Goal: Complete application form: Complete application form

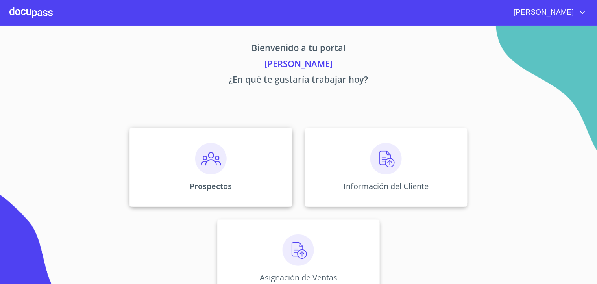
click at [215, 158] on img at bounding box center [210, 158] width 31 height 31
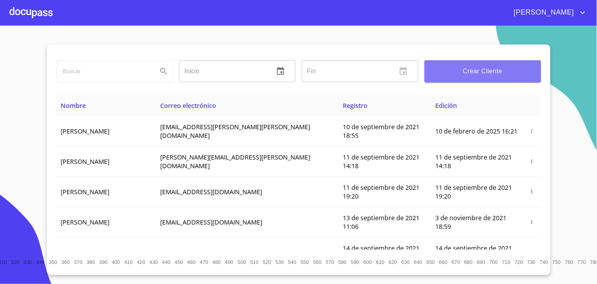
click at [476, 70] on span "Crear Cliente" at bounding box center [483, 71] width 104 height 11
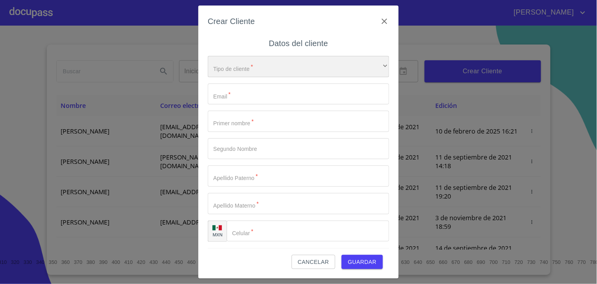
click at [261, 64] on div "​" at bounding box center [298, 66] width 181 height 21
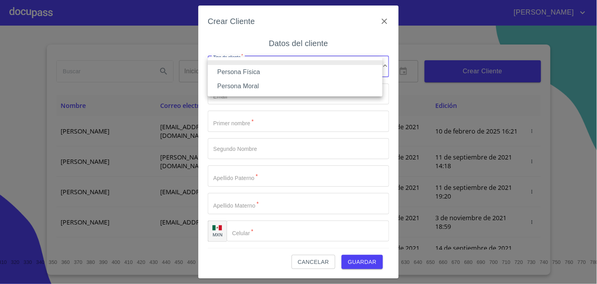
click at [260, 69] on li "Persona Física" at bounding box center [295, 72] width 175 height 14
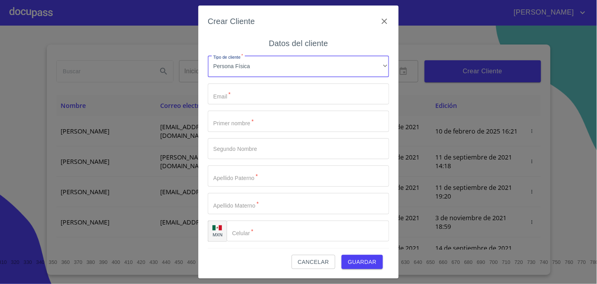
click at [244, 89] on input "Tipo de cliente   *" at bounding box center [298, 93] width 181 height 21
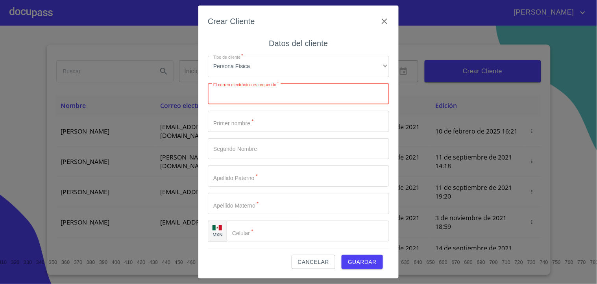
paste input "[EMAIL_ADDRESS][DOMAIN_NAME]"
type input "[EMAIL_ADDRESS][DOMAIN_NAME]"
click at [278, 117] on input "Tipo de cliente   *" at bounding box center [298, 121] width 181 height 21
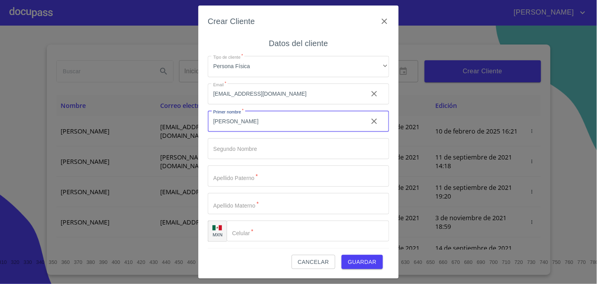
type input "[PERSON_NAME]"
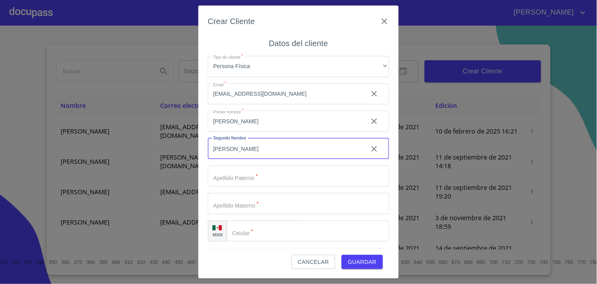
type input "[PERSON_NAME]"
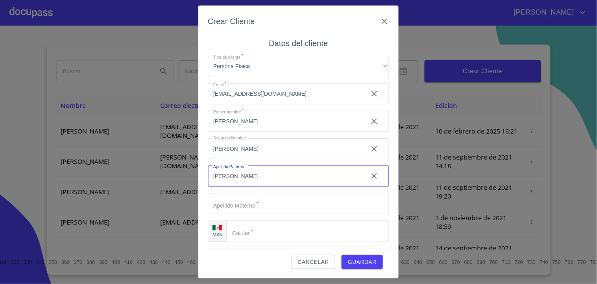
type input "[PERSON_NAME]"
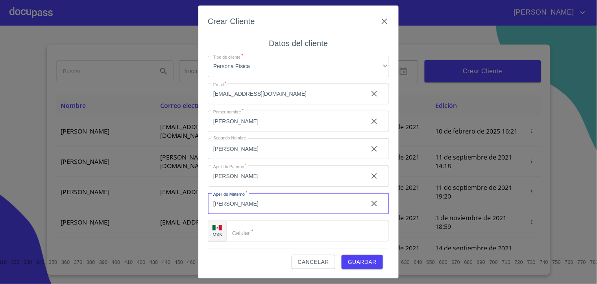
type input "[PERSON_NAME]"
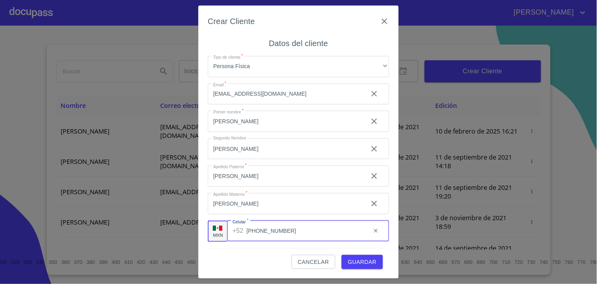
type input "[PHONE_NUMBER]"
click at [367, 261] on span "Guardar" at bounding box center [362, 262] width 29 height 10
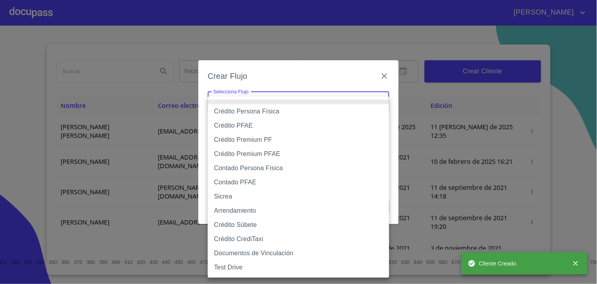
click at [270, 92] on body "[PERSON_NAME] ​ Fin ​ Crear Cliente Nombre Correo electrónico Registro Edición …" at bounding box center [298, 142] width 597 height 284
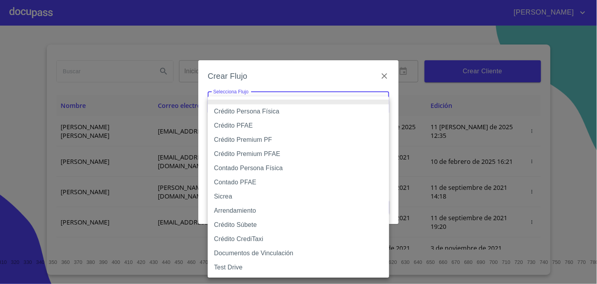
click at [238, 182] on li "Contado PFAE" at bounding box center [298, 182] width 181 height 14
type input "60bfa0300d9865ccc24b067f"
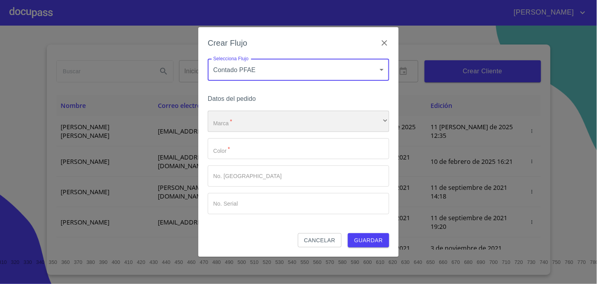
click at [257, 124] on div "​" at bounding box center [298, 121] width 181 height 21
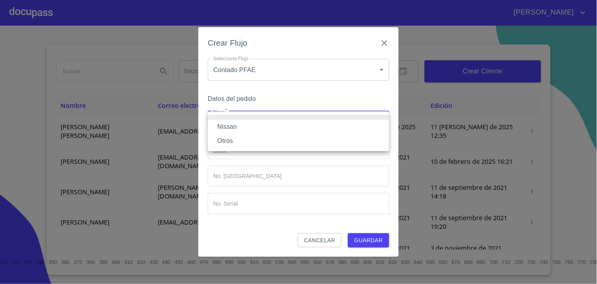
click at [242, 140] on li "Otros" at bounding box center [298, 141] width 181 height 14
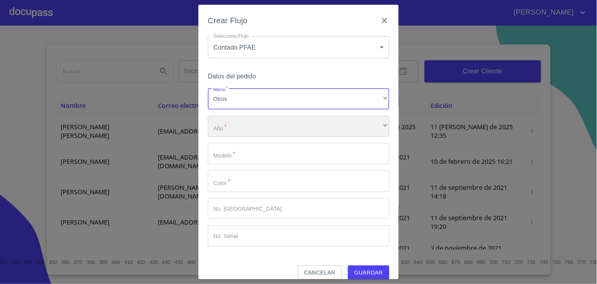
click at [245, 130] on div "​" at bounding box center [298, 126] width 181 height 21
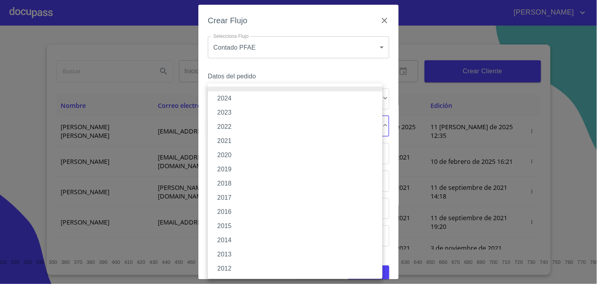
click at [240, 113] on li "2023" at bounding box center [295, 112] width 175 height 14
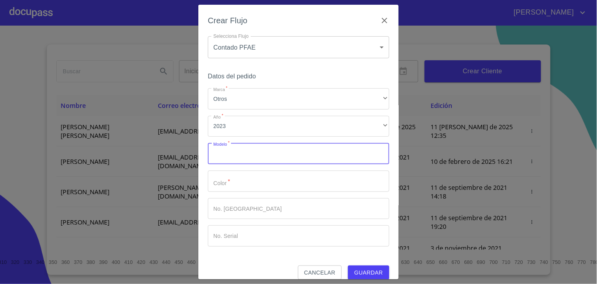
click at [238, 144] on input "Marca   *" at bounding box center [298, 153] width 181 height 21
type input "YARIS SEDAN BASE"
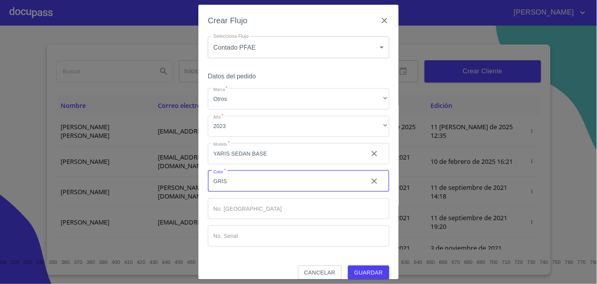
type input "GRIS"
click at [363, 268] on span "Guardar" at bounding box center [368, 273] width 29 height 10
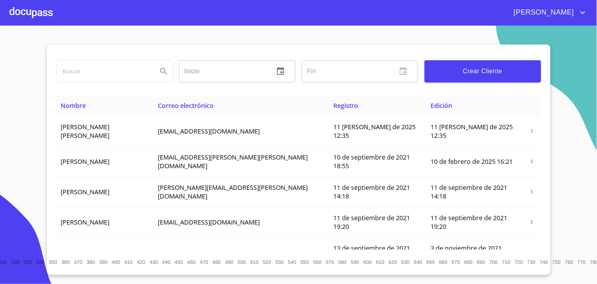
click at [46, 16] on div at bounding box center [30, 12] width 43 height 25
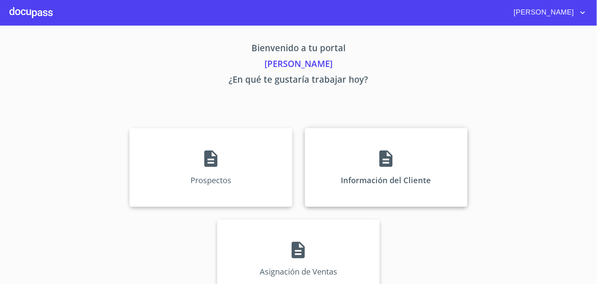
click at [381, 159] on icon at bounding box center [386, 159] width 20 height 20
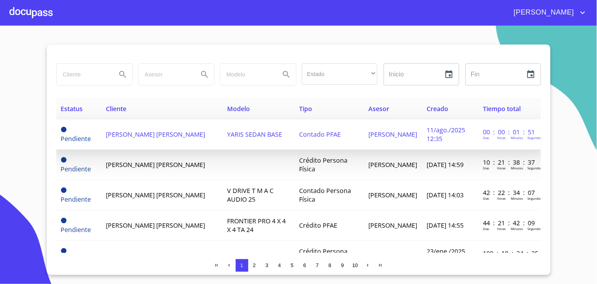
click at [166, 131] on span "[PERSON_NAME] [PERSON_NAME]" at bounding box center [155, 134] width 99 height 9
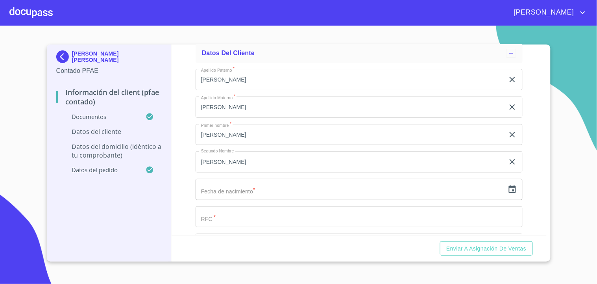
scroll to position [1501, 0]
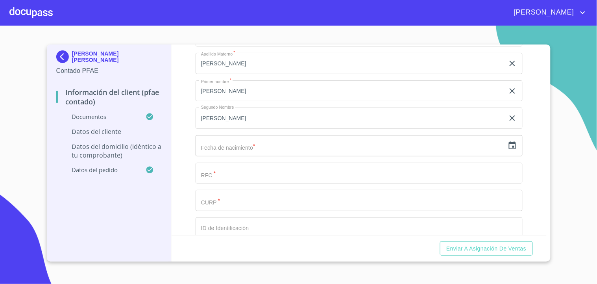
click at [235, 210] on div "[PERSON_NAME]   * [PERSON_NAME] ​ Apellido Materno   * [PERSON_NAME] ​ Primer n…" at bounding box center [359, 186] width 327 height 335
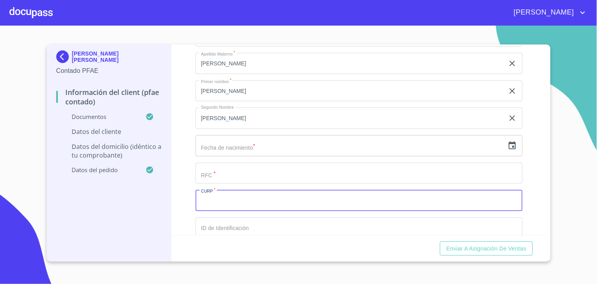
click at [240, 198] on input "Documento de identificación.   *" at bounding box center [359, 200] width 327 height 21
paste input "VEGV950106MJCLTR04"
type input "VEGV950106MJCLTR04"
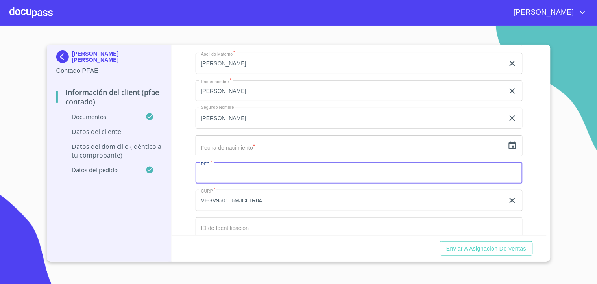
click at [238, 174] on input "Documento de identificación.   *" at bounding box center [359, 172] width 327 height 21
paste input "VEGV950106MJCLTR04"
type input "VEGV95010615A"
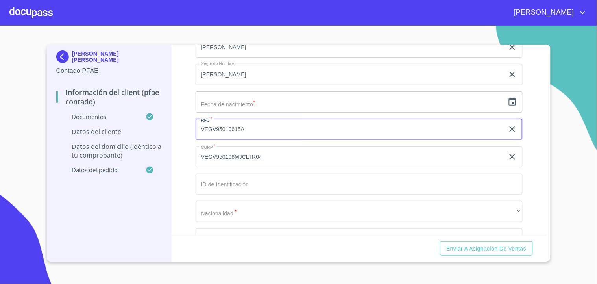
scroll to position [1588, 0]
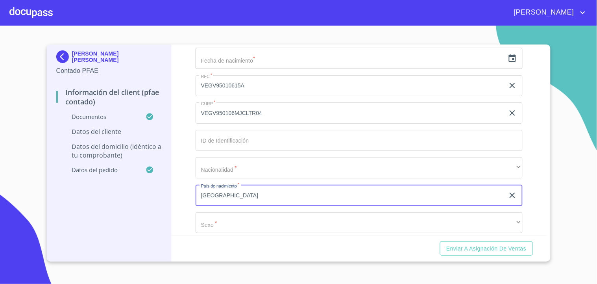
type input "[GEOGRAPHIC_DATA]"
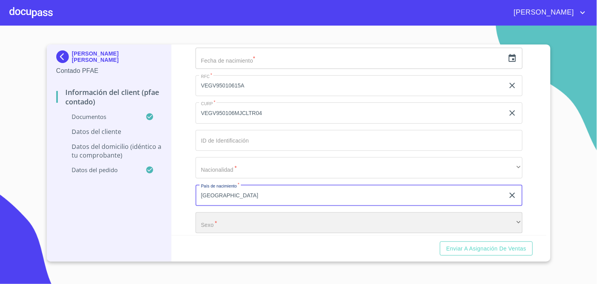
click at [222, 221] on div "​" at bounding box center [359, 222] width 327 height 21
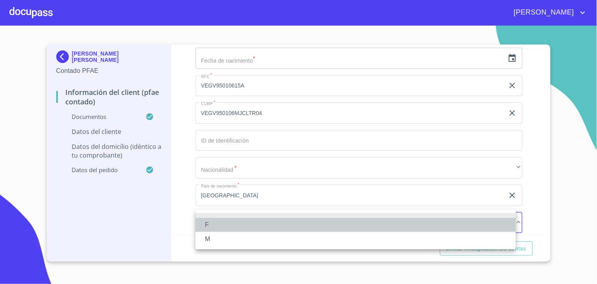
click at [214, 223] on li "F" at bounding box center [356, 225] width 320 height 14
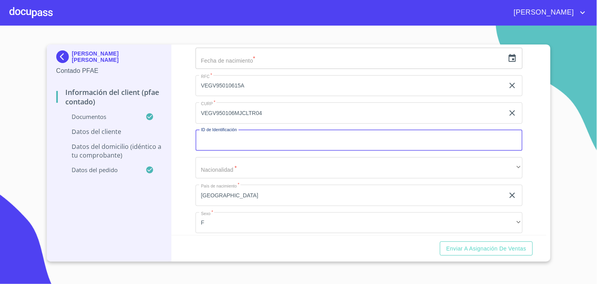
paste input "X2585600826"
click at [206, 136] on input "X2585600826" at bounding box center [350, 140] width 309 height 21
type input "2585600826"
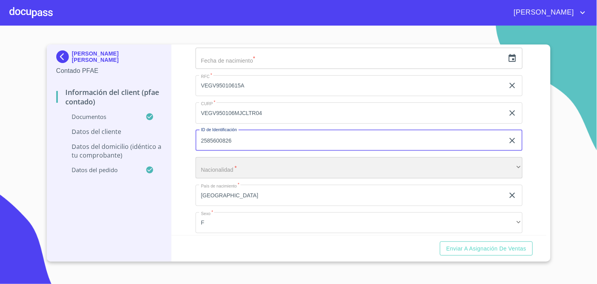
click at [225, 164] on div "​" at bounding box center [359, 167] width 327 height 21
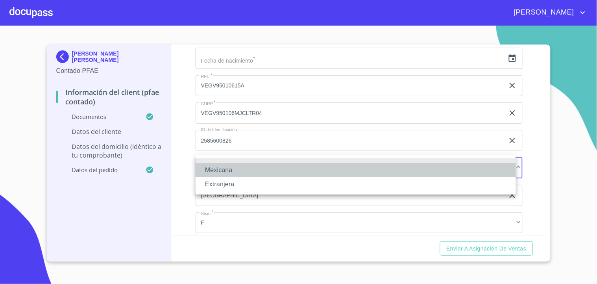
click at [228, 165] on li "Mexicana" at bounding box center [356, 170] width 320 height 14
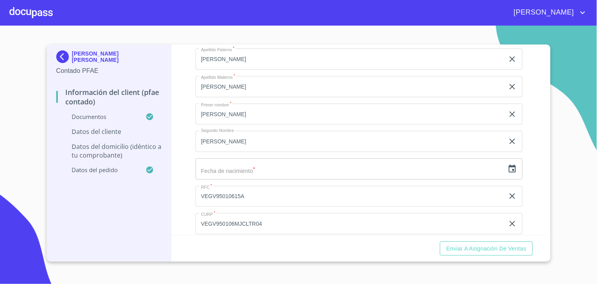
scroll to position [1457, 0]
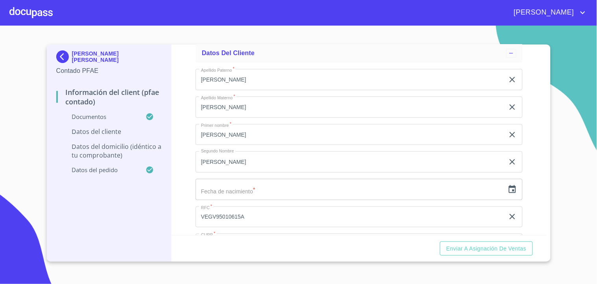
click at [509, 187] on icon "button" at bounding box center [512, 189] width 7 height 8
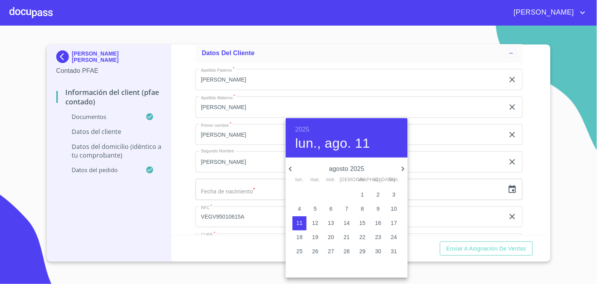
click at [302, 125] on h6 "2025" at bounding box center [302, 129] width 14 height 11
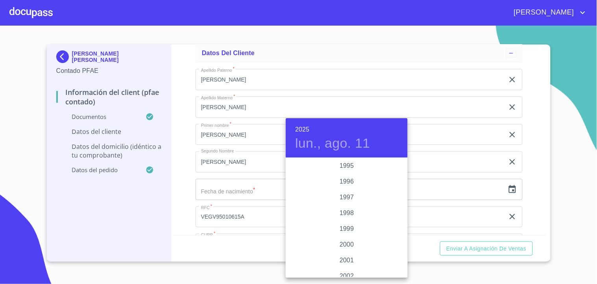
scroll to position [1096, 0]
click at [344, 174] on div "1995" at bounding box center [347, 172] width 122 height 16
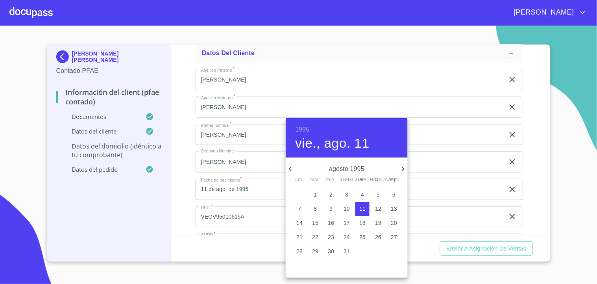
click at [291, 170] on icon "button" at bounding box center [290, 168] width 9 height 9
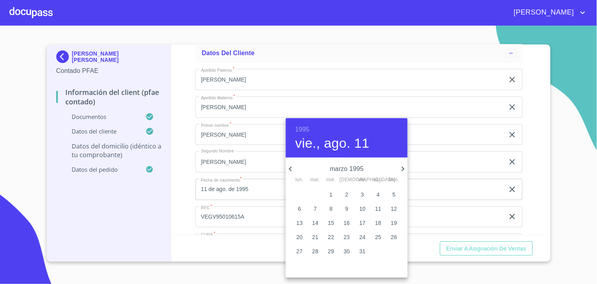
click at [291, 170] on icon "button" at bounding box center [290, 168] width 9 height 9
click at [361, 209] on p "6" at bounding box center [362, 209] width 3 height 8
type input "6 de ene. de 1995"
click at [187, 179] on div at bounding box center [298, 142] width 597 height 284
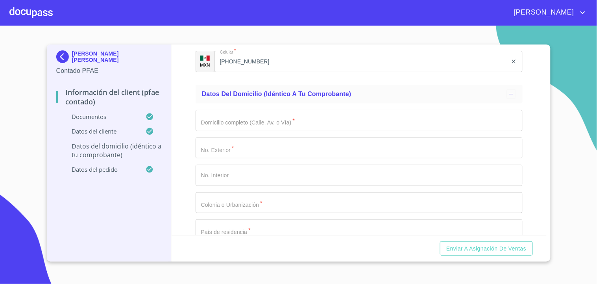
scroll to position [1807, 0]
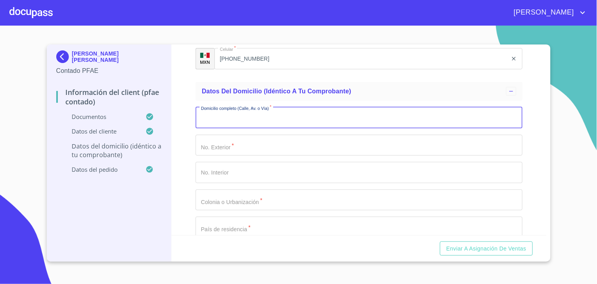
click at [293, 116] on input "Documento de identificación.   *" at bounding box center [359, 117] width 327 height 21
type input "CUICUILCO"
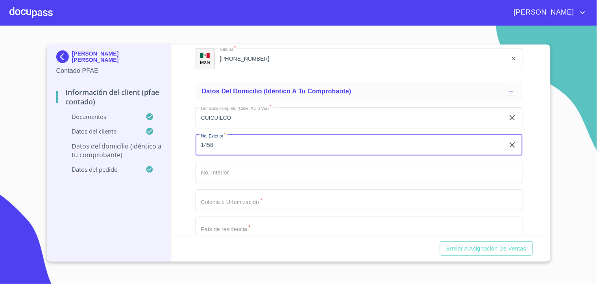
type input "1458"
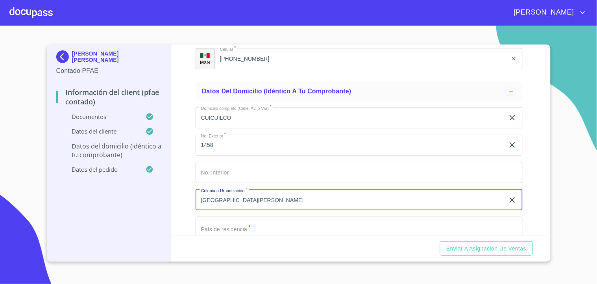
type input "[GEOGRAPHIC_DATA][PERSON_NAME]"
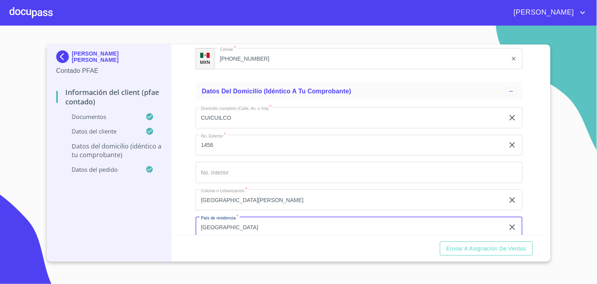
type input "[GEOGRAPHIC_DATA]"
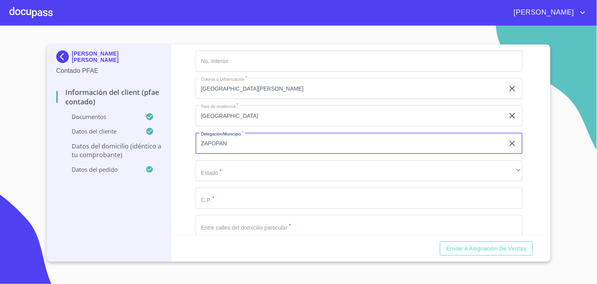
type input "ZAPOPAN"
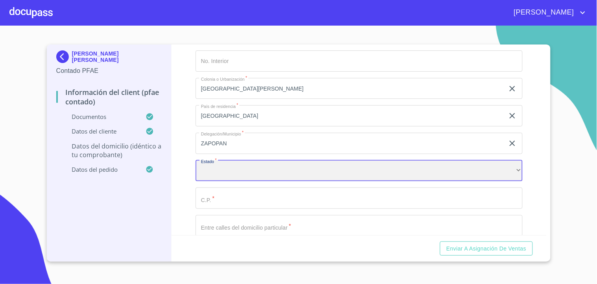
click at [222, 164] on div "​" at bounding box center [359, 170] width 327 height 21
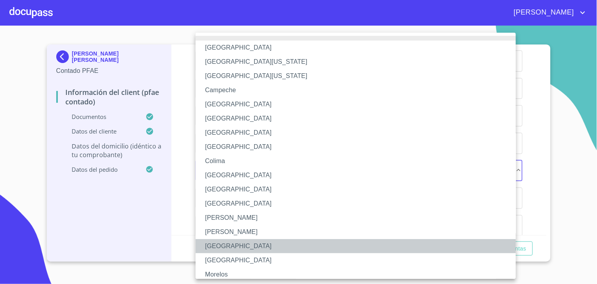
click at [218, 246] on li "[GEOGRAPHIC_DATA]" at bounding box center [359, 246] width 327 height 14
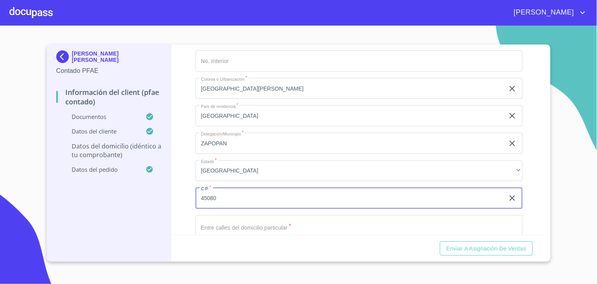
type input "45080"
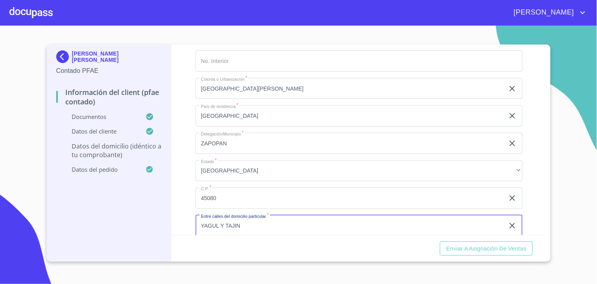
type input "YAGUL Y TAJIN"
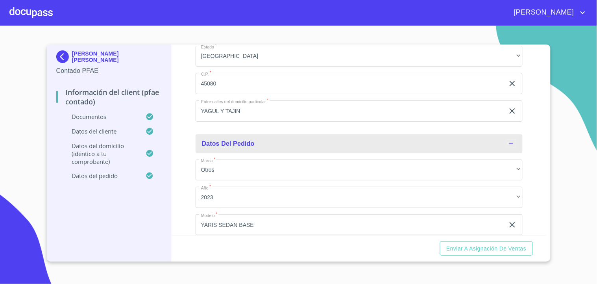
click at [192, 125] on div "Información del Client (PFAE contado) Documentos Documento de identificación.  …" at bounding box center [359, 139] width 375 height 190
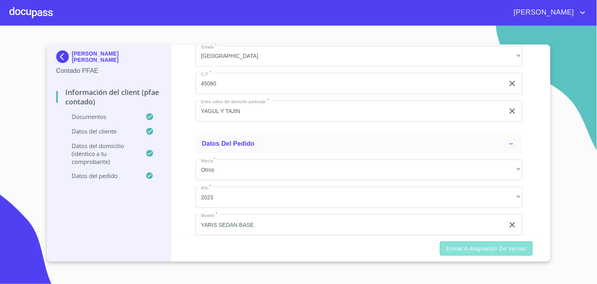
click at [467, 252] on span "Enviar a Asignación de Ventas" at bounding box center [486, 249] width 80 height 10
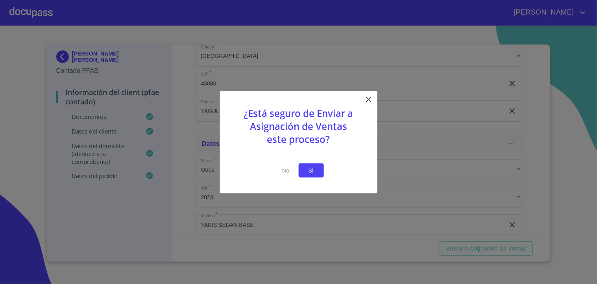
click at [310, 171] on span "Si" at bounding box center [311, 170] width 13 height 10
